Goal: Navigation & Orientation: Find specific page/section

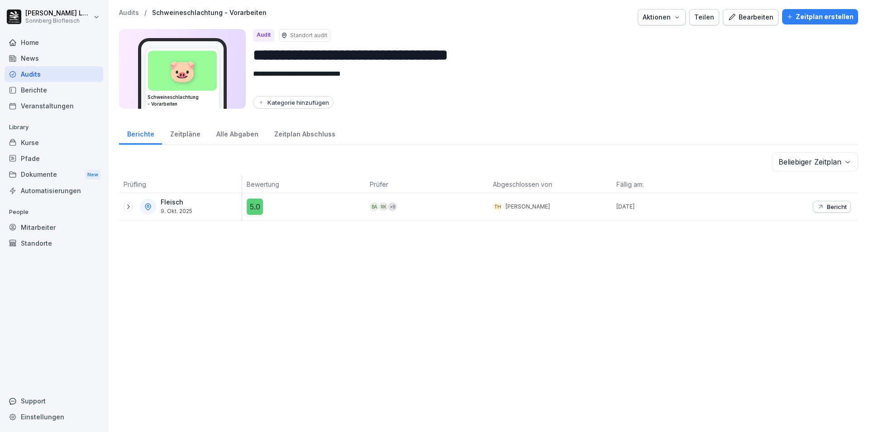
click at [125, 16] on p "Audits" at bounding box center [129, 13] width 20 height 8
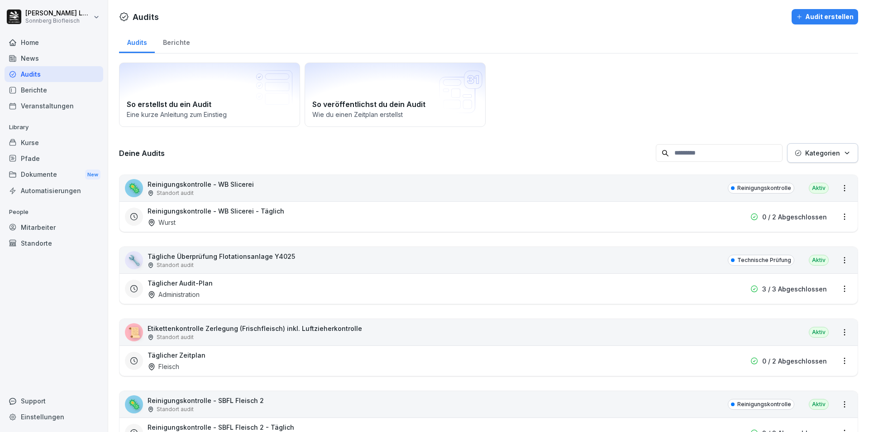
click at [293, 186] on div "🦠 Reinigungskontrolle - WB Slicerei Standort audit Reinigungskontrolle Aktiv" at bounding box center [489, 188] width 739 height 26
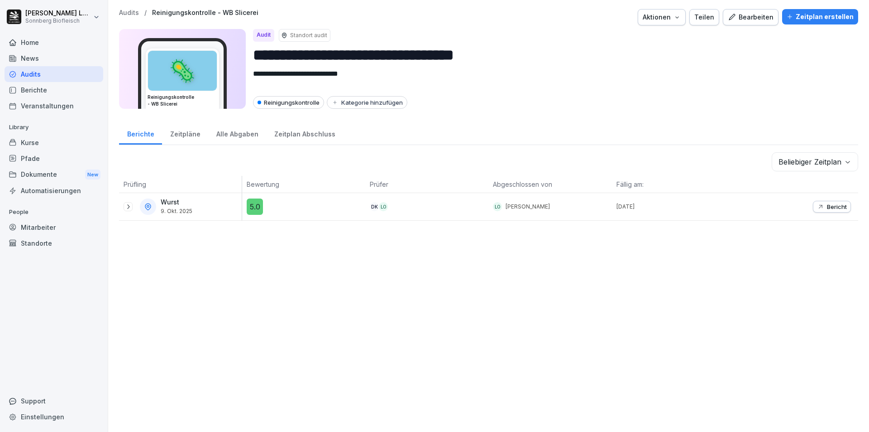
click at [130, 10] on p "Audits" at bounding box center [129, 13] width 20 height 8
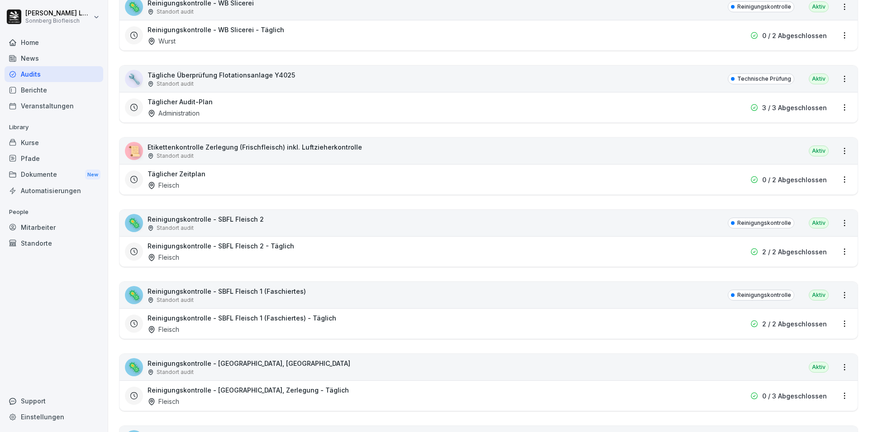
scroll to position [317, 0]
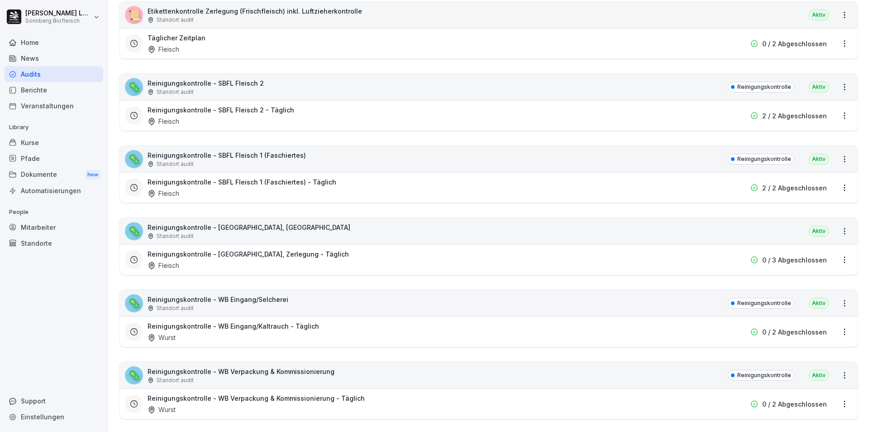
click at [306, 230] on div "🦠 Reinigungskontrolle - [GEOGRAPHIC_DATA], Zerlegung Standort audit [GEOGRAPHIC…" at bounding box center [489, 231] width 739 height 26
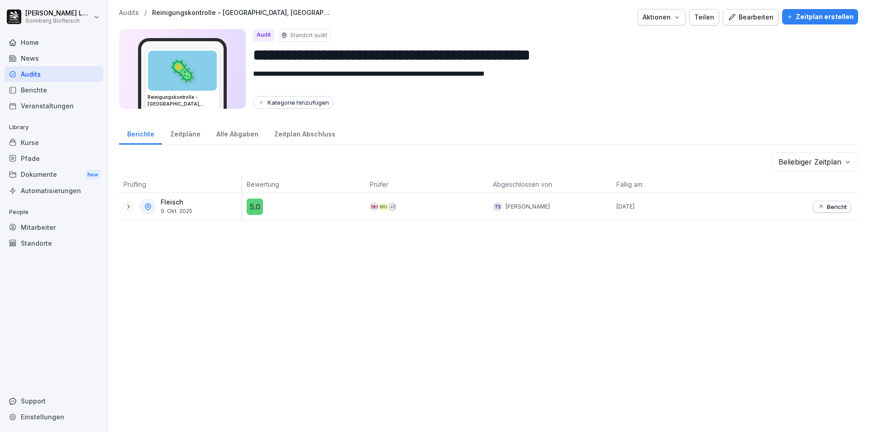
click at [135, 9] on p "Audits" at bounding box center [129, 13] width 20 height 8
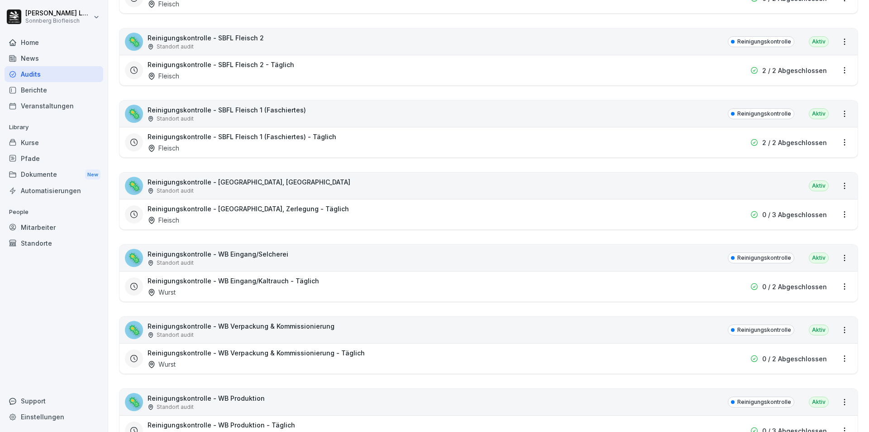
scroll to position [408, 0]
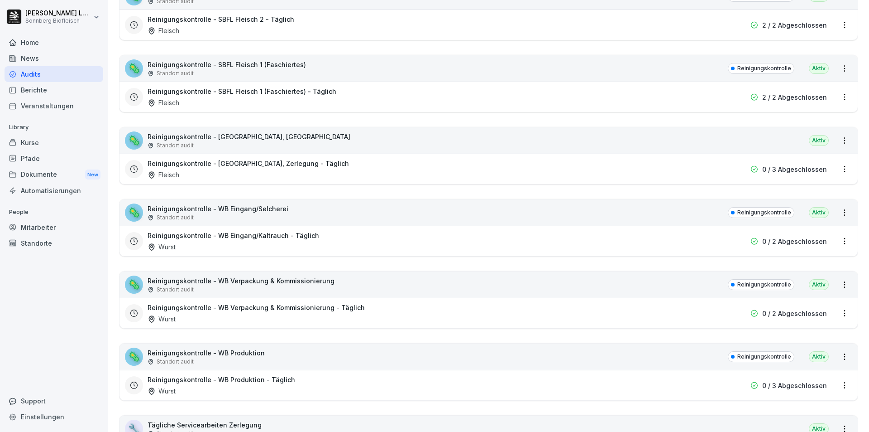
click at [265, 360] on div "🦠 Reinigungskontrolle - WB Produktion Standort audit Reinigungskontrolle Aktiv" at bounding box center [489, 356] width 739 height 26
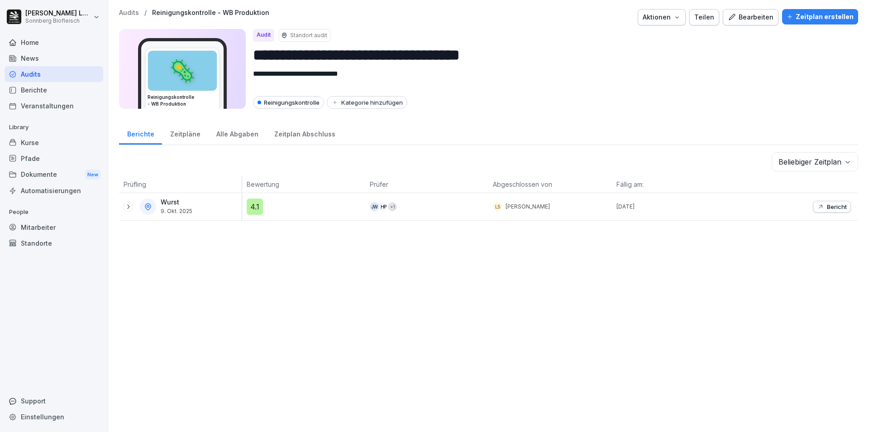
click at [124, 15] on p "Audits" at bounding box center [129, 13] width 20 height 8
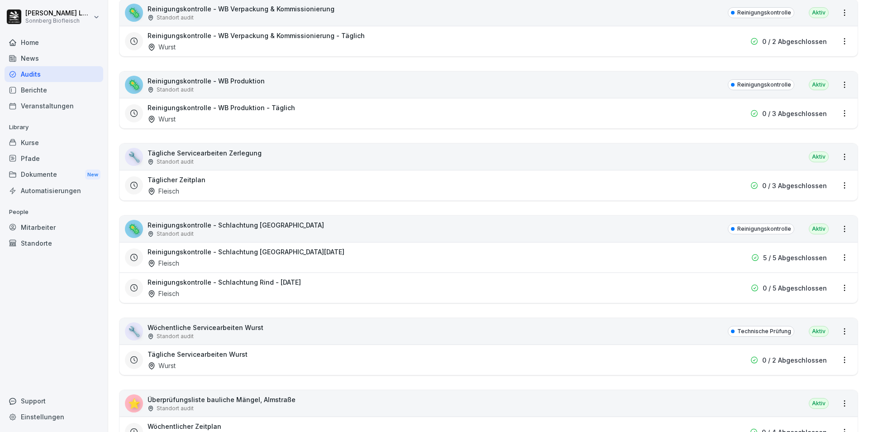
scroll to position [724, 0]
